Goal: Information Seeking & Learning: Learn about a topic

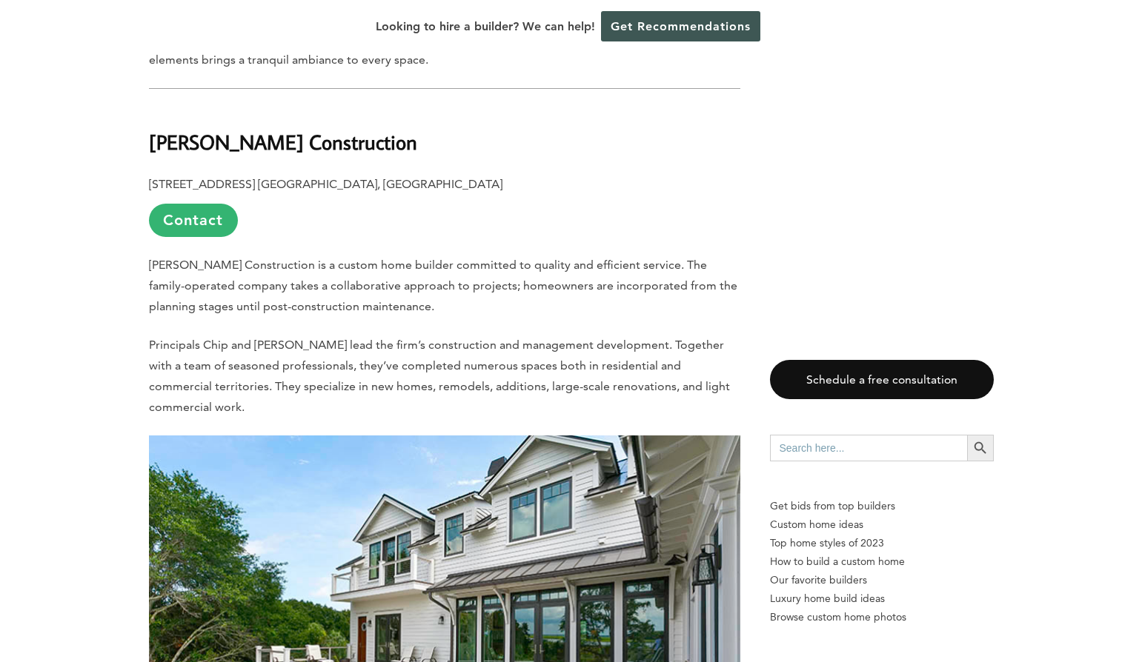
scroll to position [3398, 0]
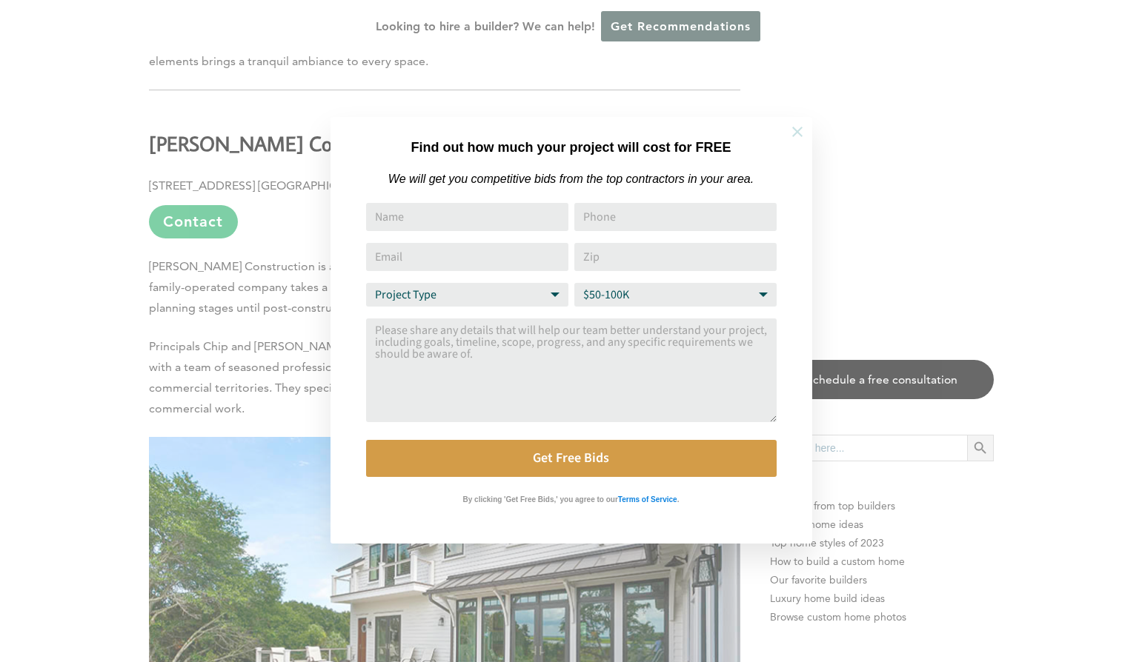
click at [793, 135] on icon at bounding box center [797, 132] width 16 height 16
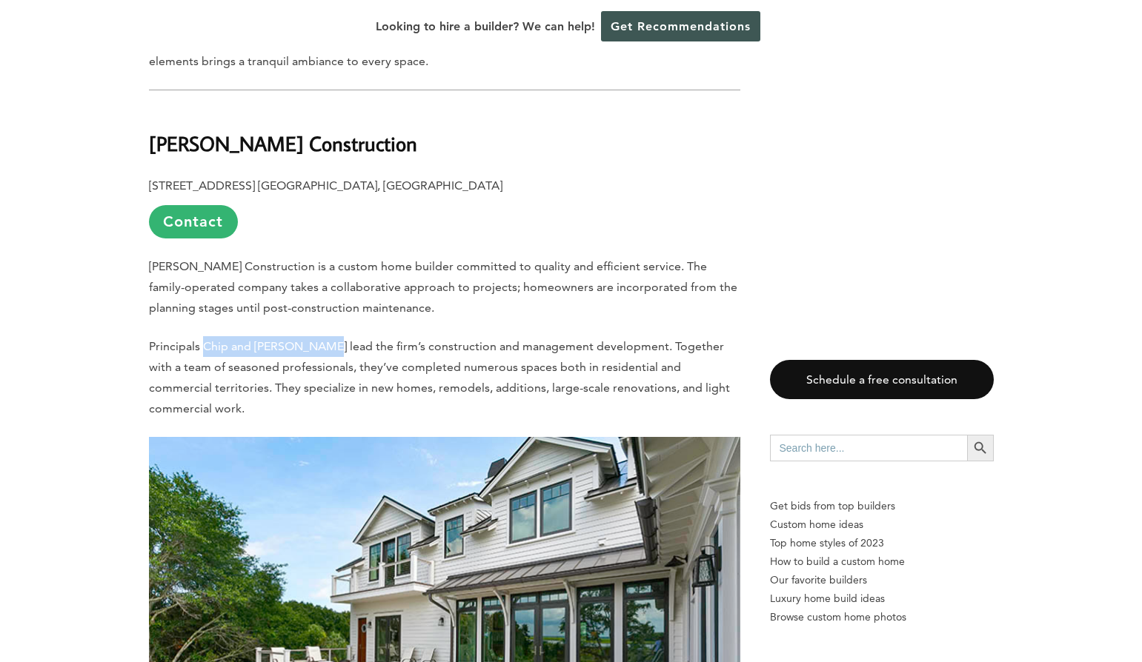
drag, startPoint x: 202, startPoint y: 347, endPoint x: 327, endPoint y: 341, distance: 125.3
click at [327, 341] on span "Principals Chip and Zac Naramore lead the firm’s construction and management de…" at bounding box center [439, 377] width 581 height 76
copy span "Chip and Zac Naramore"
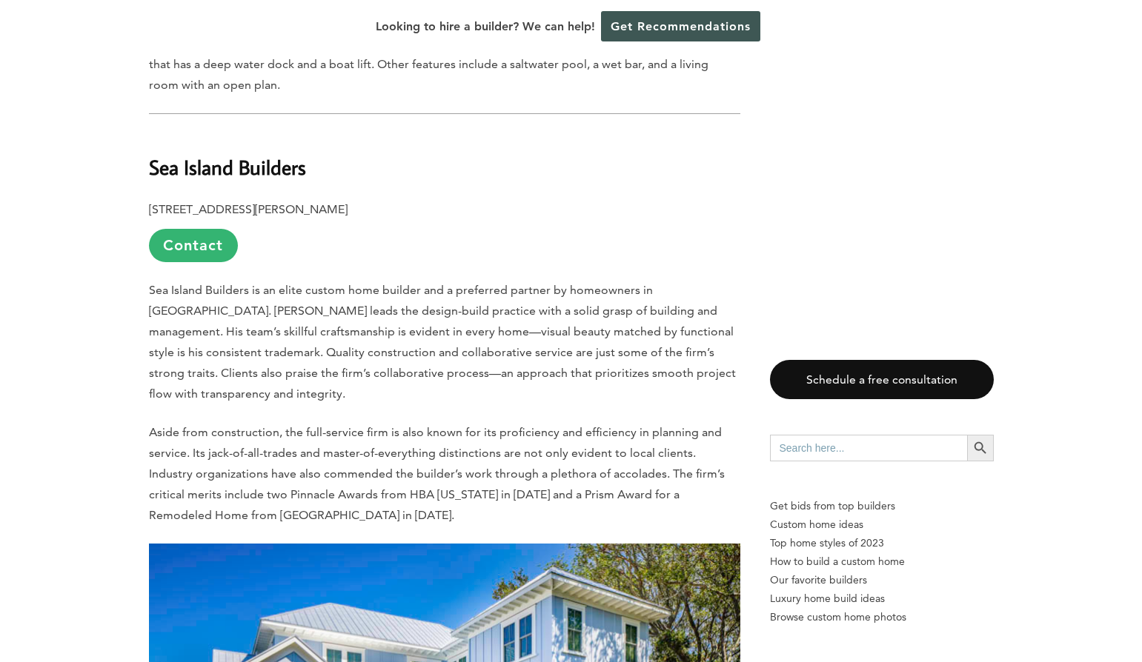
scroll to position [10801, 0]
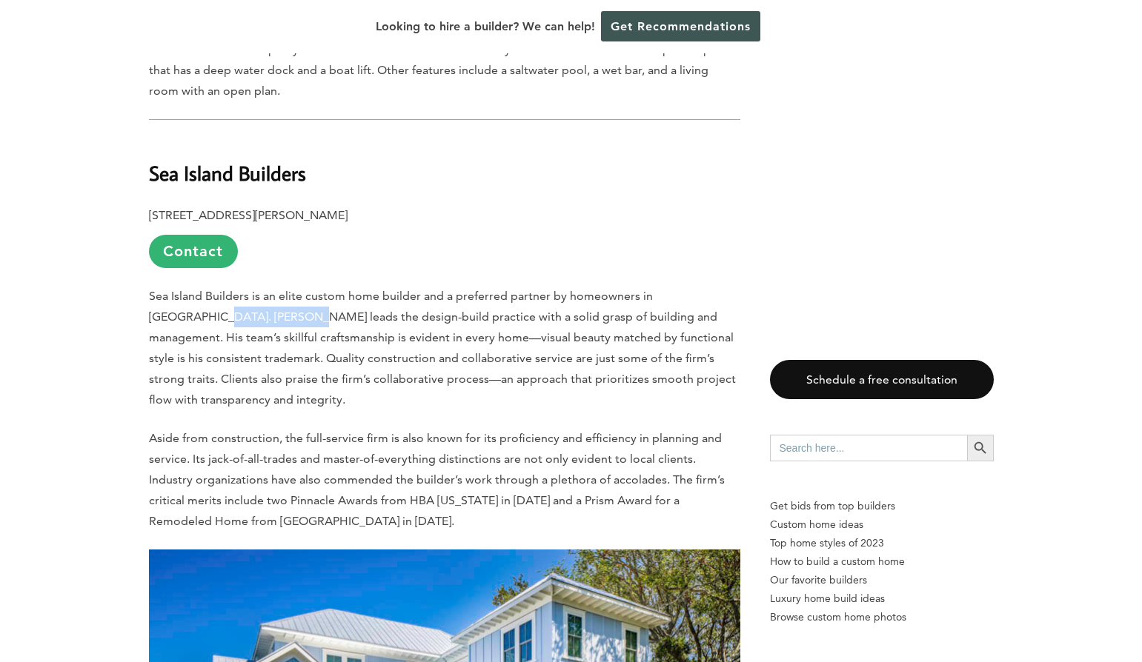
drag, startPoint x: 716, startPoint y: 194, endPoint x: 201, endPoint y: 222, distance: 515.6
click at [201, 289] on span "Sea Island Builders is an elite custom home builder and a preferred partner by …" at bounding box center [442, 348] width 587 height 118
copy span "Sam Fowler Jr."
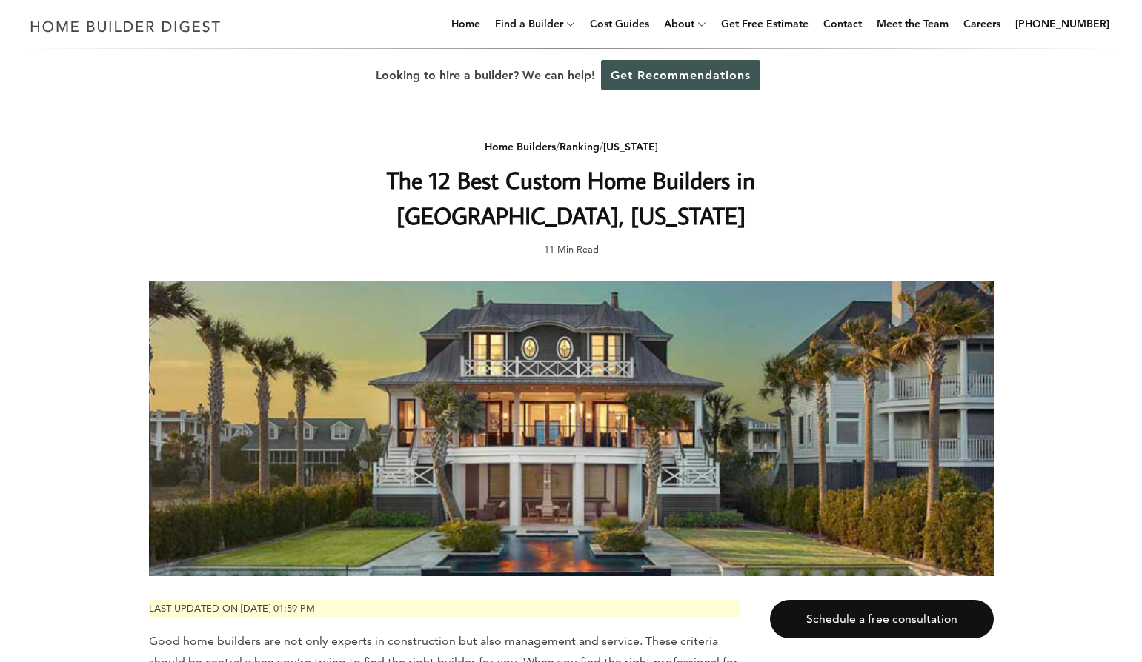
scroll to position [0, 0]
click at [867, 25] on link "Contact" at bounding box center [842, 23] width 50 height 47
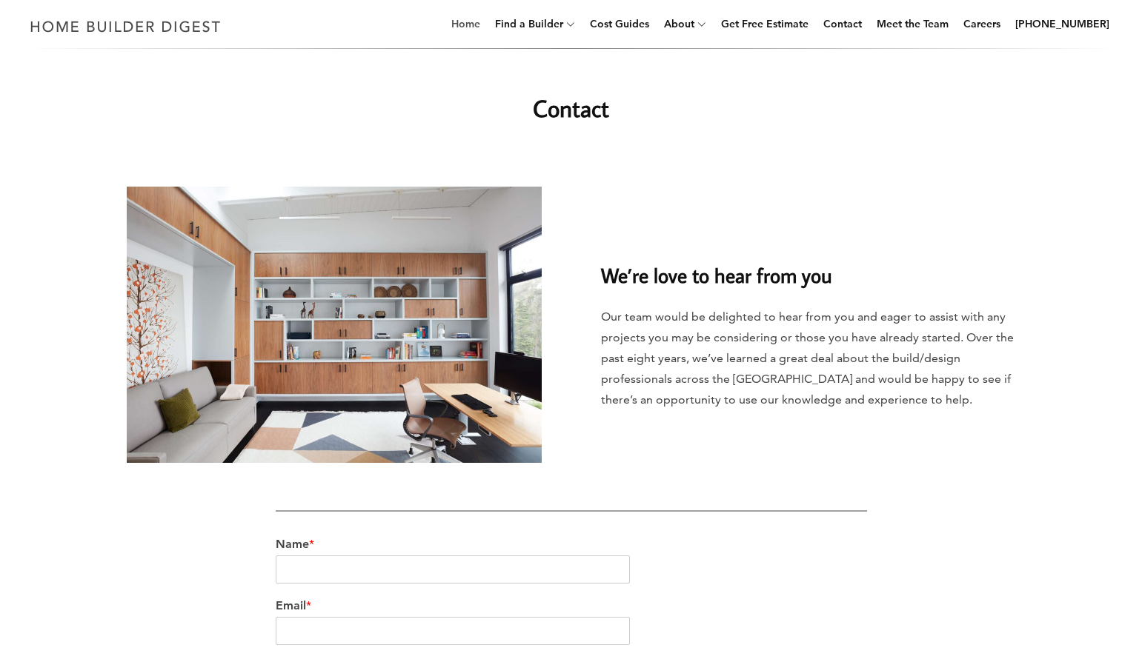
click at [486, 33] on link "Home" at bounding box center [465, 23] width 41 height 47
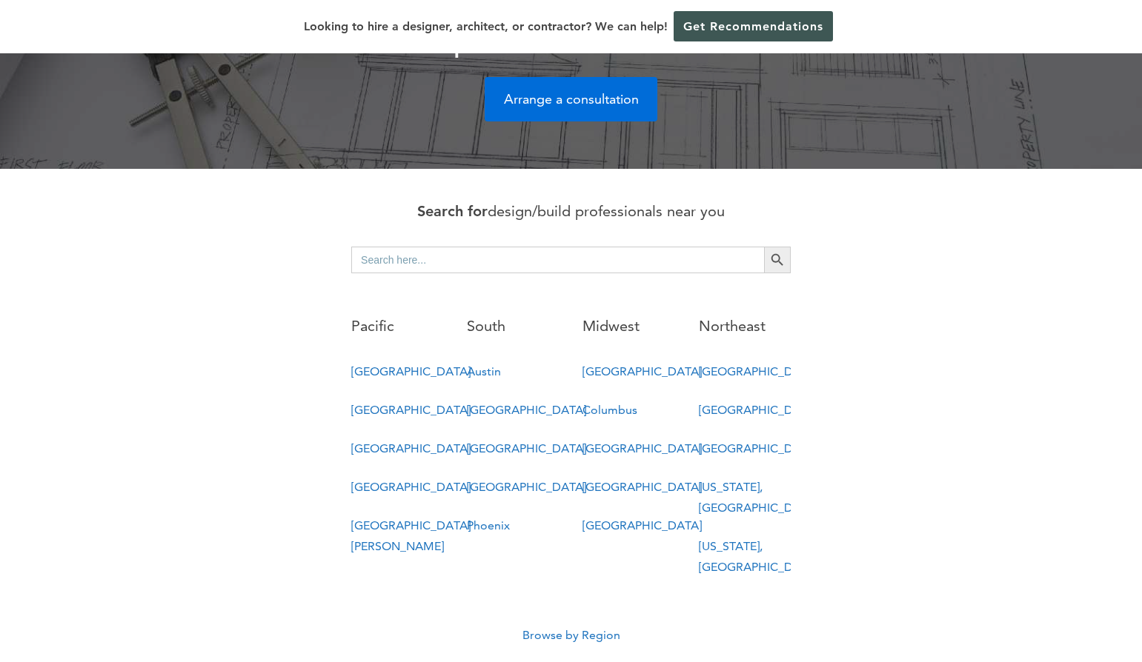
scroll to position [664, 0]
click at [446, 247] on input "Search for:" at bounding box center [557, 260] width 413 height 27
type input "isle of palms"
click at [778, 252] on icon "Search" at bounding box center [777, 260] width 16 height 16
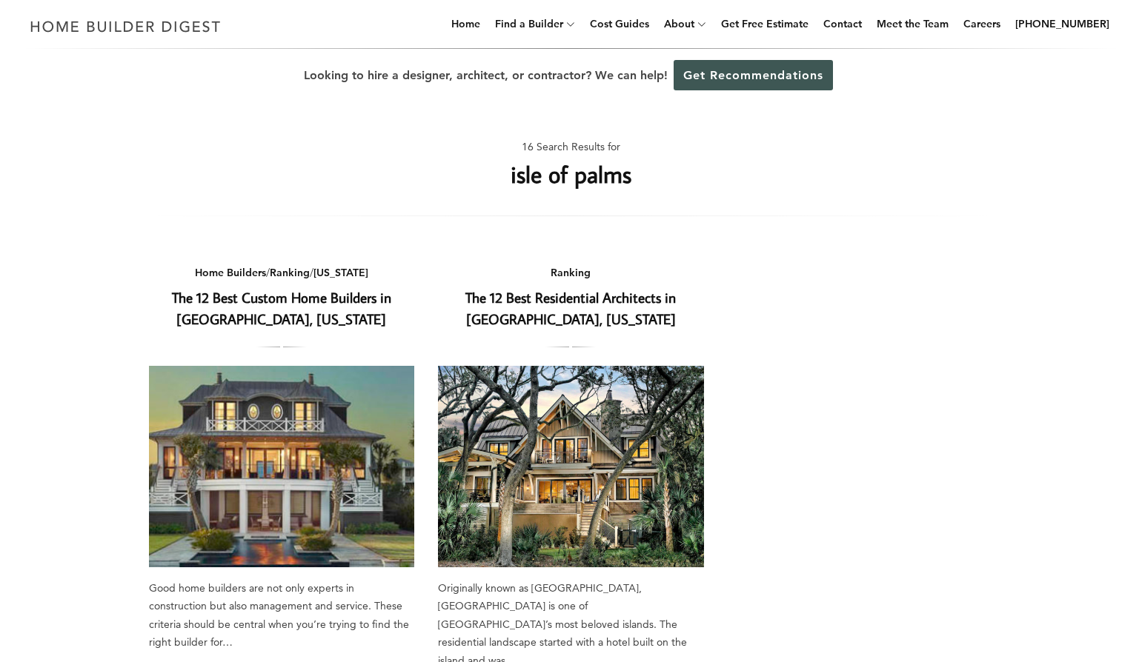
click at [650, 430] on img at bounding box center [571, 466] width 266 height 201
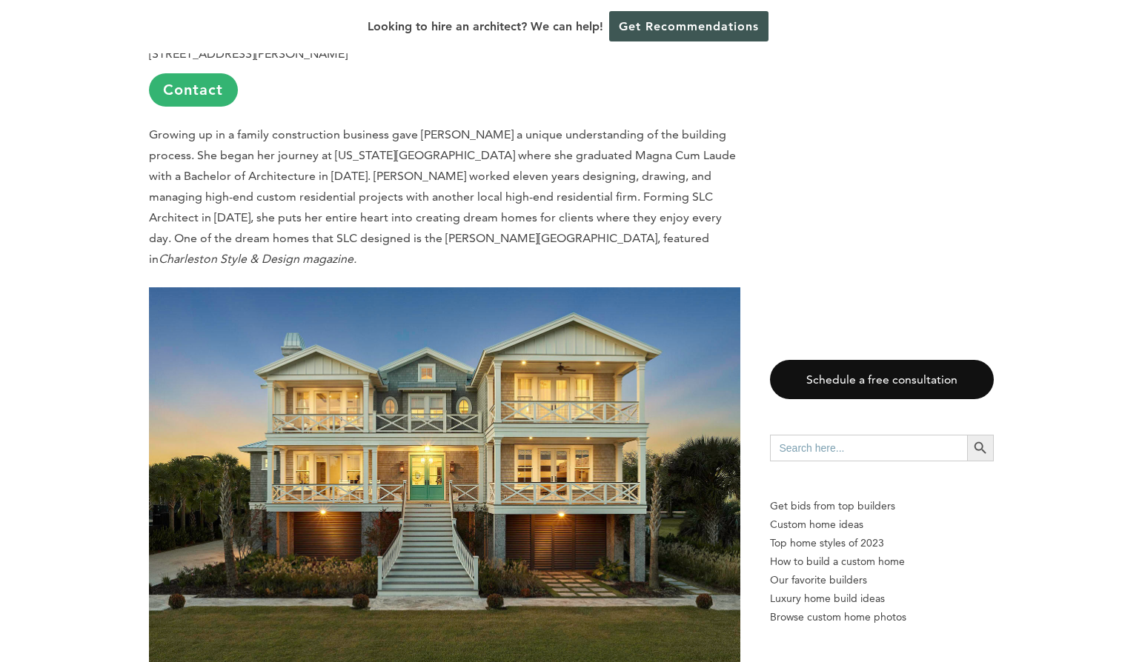
scroll to position [4459, 0]
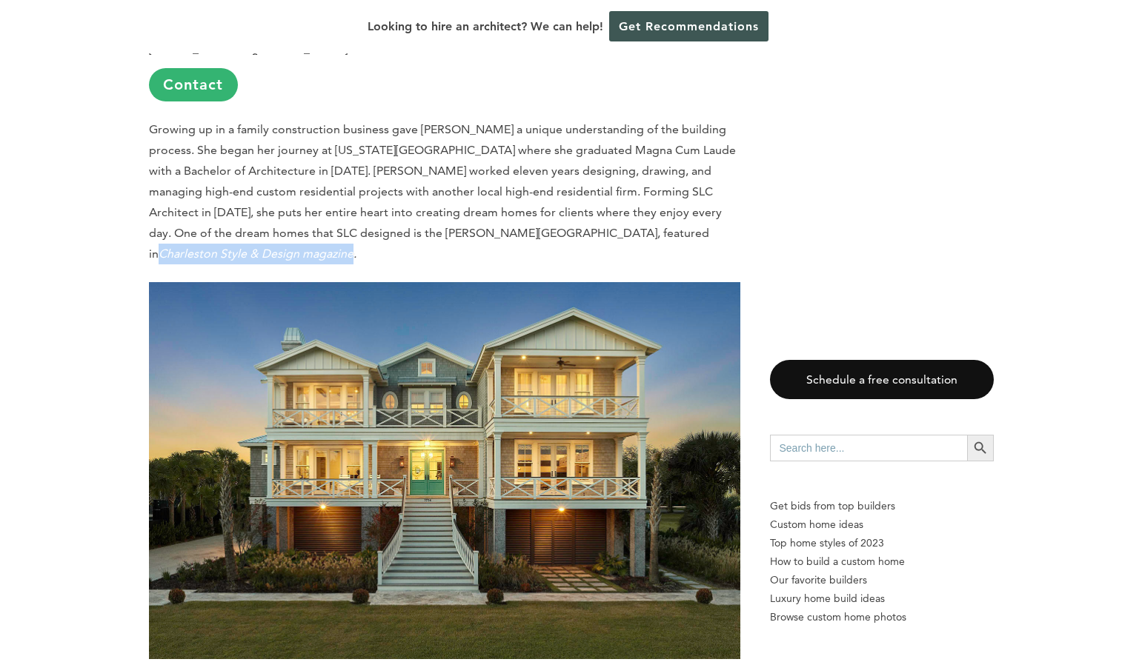
drag, startPoint x: 444, startPoint y: 151, endPoint x: 633, endPoint y: 141, distance: 189.1
click at [356, 247] on em "Charleston Style & Design magazine." at bounding box center [258, 254] width 198 height 14
copy em "Charleston Style & Design magazine"
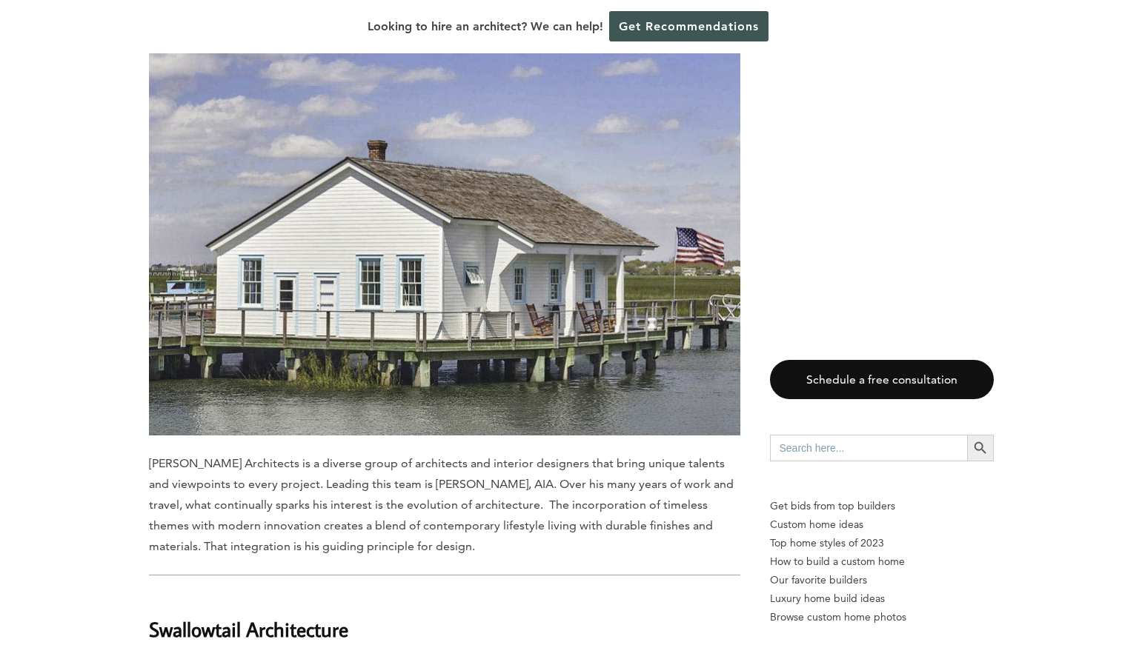
scroll to position [1387, 0]
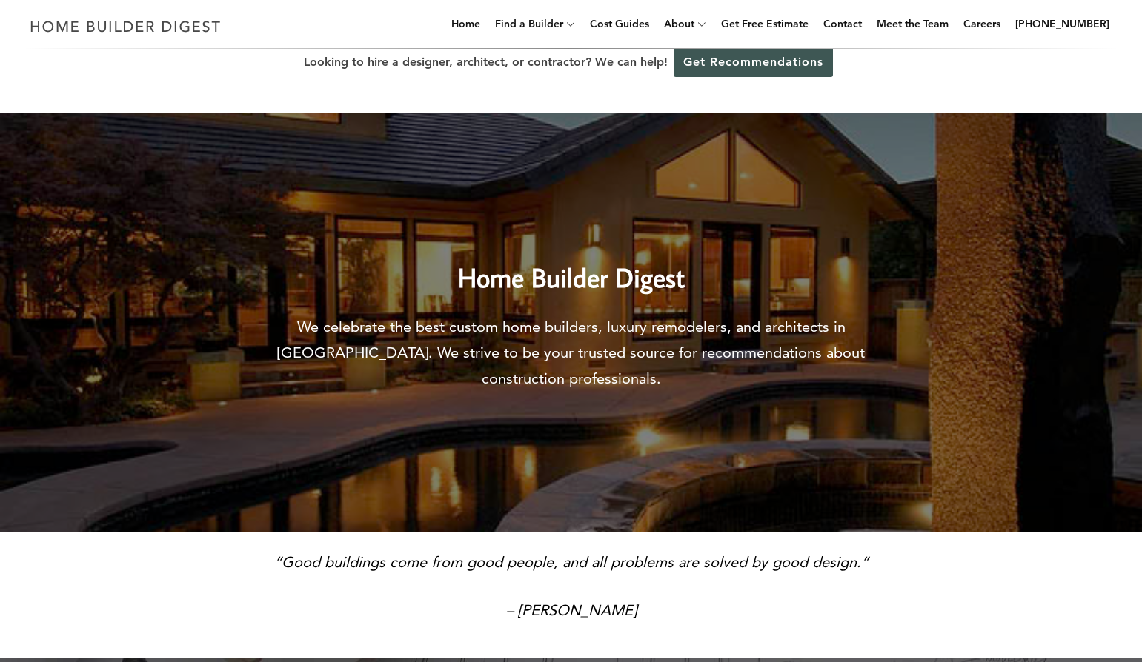
scroll to position [8, 0]
